Goal: Task Accomplishment & Management: Use online tool/utility

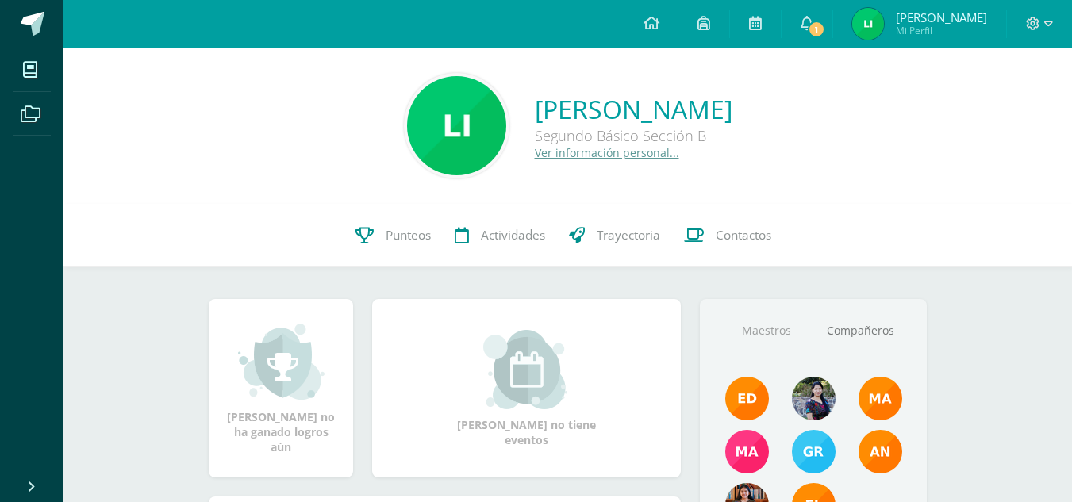
drag, startPoint x: 0, startPoint y: 0, endPoint x: 550, endPoint y: 320, distance: 636.9
click at [550, 320] on div "Laura Marina no tiene eventos" at bounding box center [526, 388] width 321 height 178
click at [819, 40] on link "1" at bounding box center [806, 24] width 51 height 48
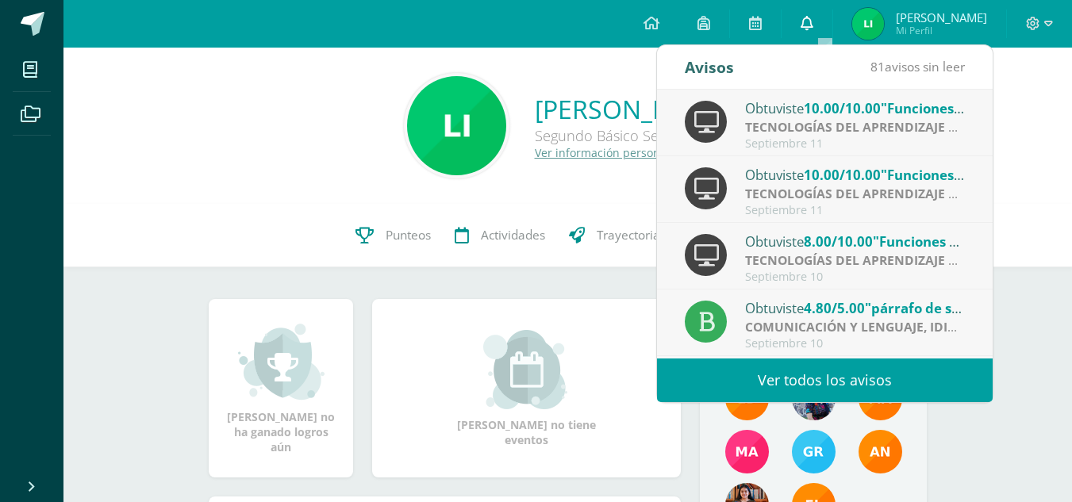
click at [819, 37] on link "0" at bounding box center [806, 24] width 51 height 48
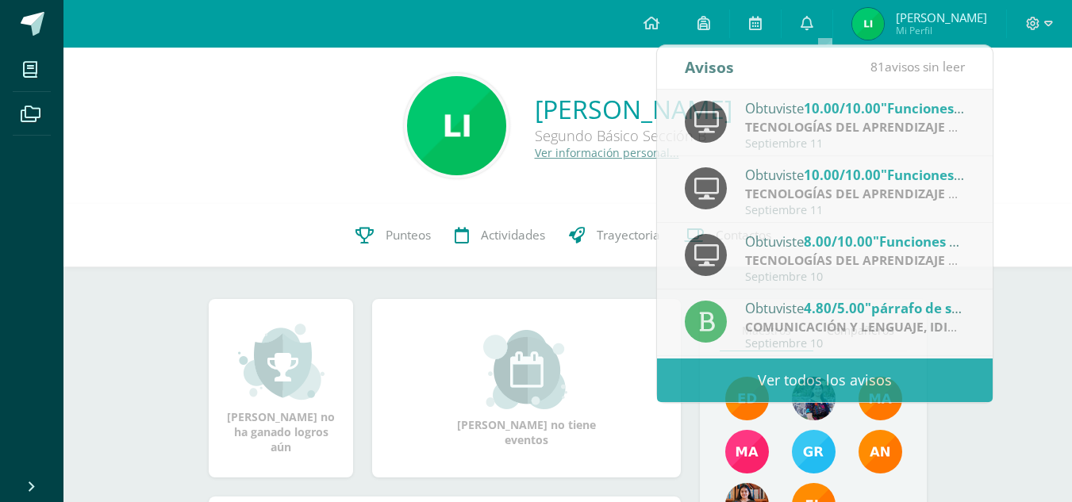
click at [166, 149] on div "Laura Marina Iboy Aju Segundo Básico Sección B Ver información personal..." at bounding box center [567, 125] width 983 height 105
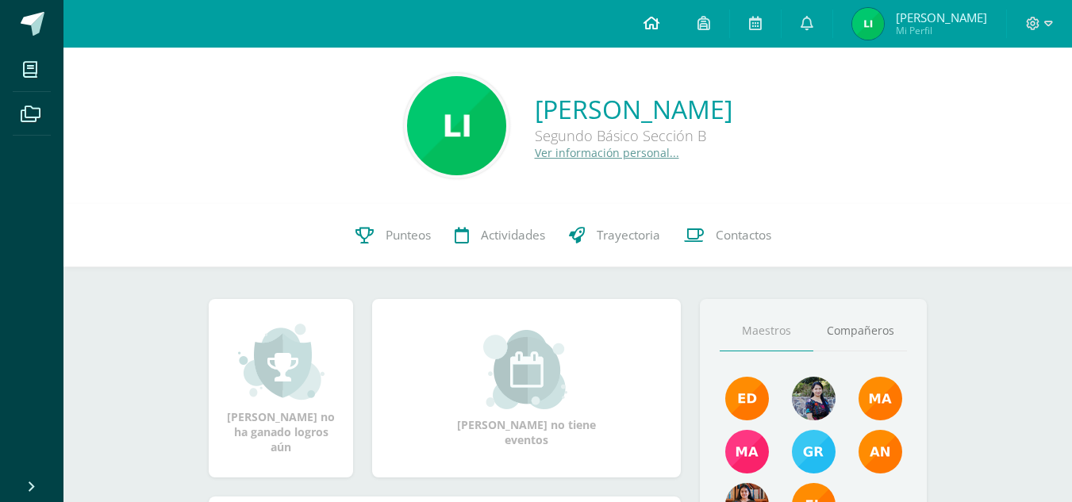
click at [659, 24] on icon at bounding box center [651, 23] width 16 height 14
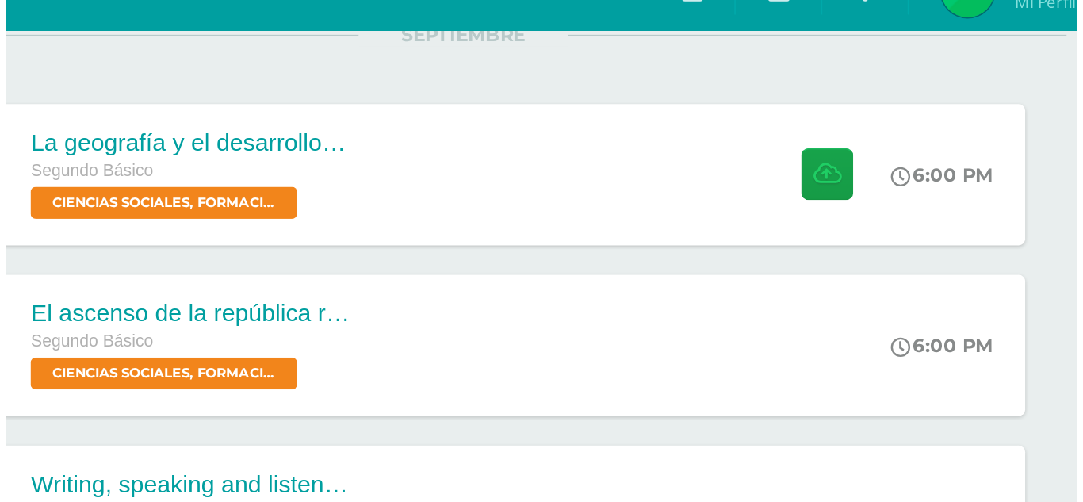
scroll to position [222, 0]
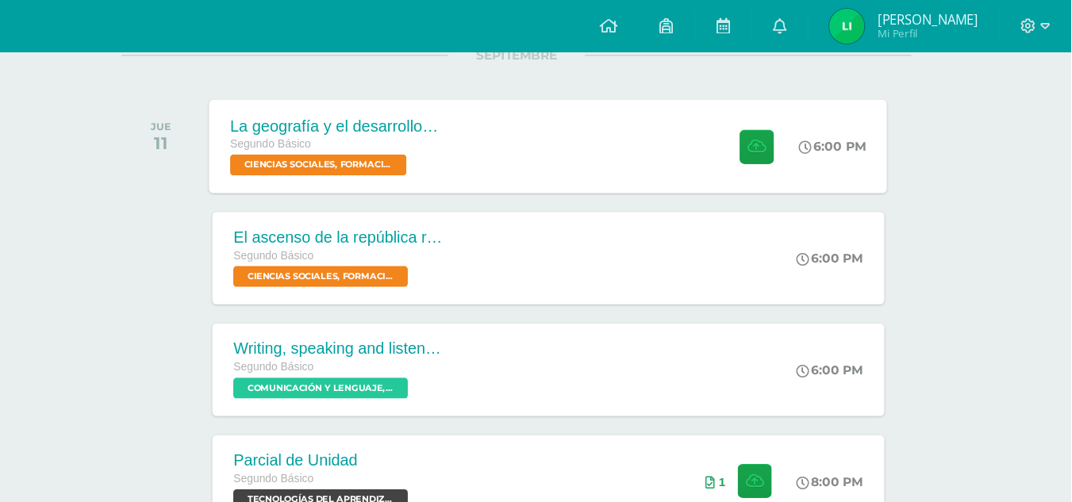
click at [379, 155] on span "CIENCIAS SOCIALES, FORMACIÓN CIUDADANA E INTERCULTURALIDAD 'Sección B'" at bounding box center [388, 149] width 160 height 19
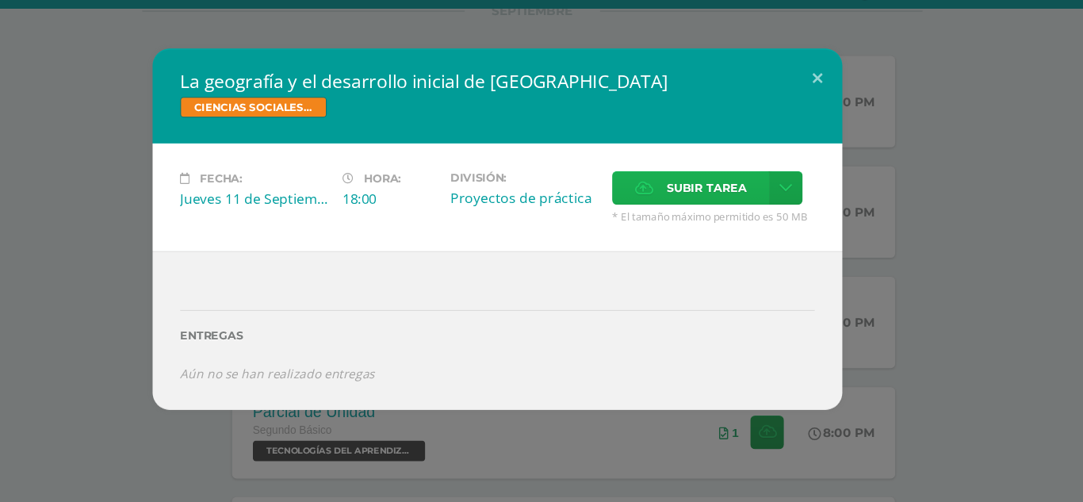
click at [714, 200] on span "Subir tarea" at bounding box center [734, 212] width 74 height 29
click at [0, 0] on input "Subir tarea" at bounding box center [0, 0] width 0 height 0
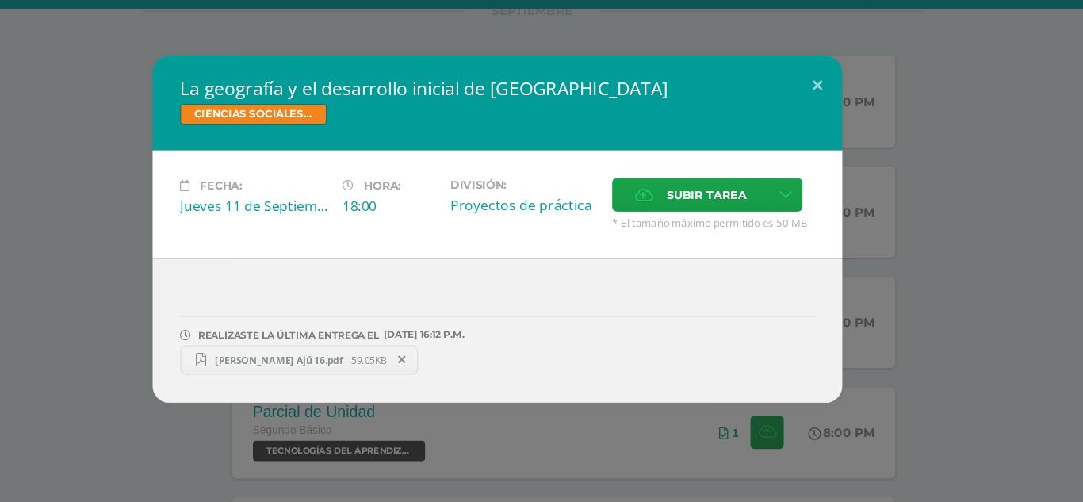
click at [335, 375] on span "[PERSON_NAME] Ajú 16.pdf" at bounding box center [340, 372] width 133 height 12
